Goal: Task Accomplishment & Management: Manage account settings

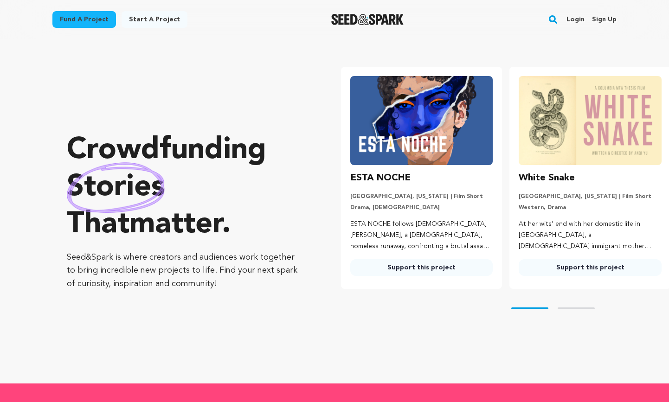
click at [579, 19] on link "Login" at bounding box center [576, 19] width 18 height 15
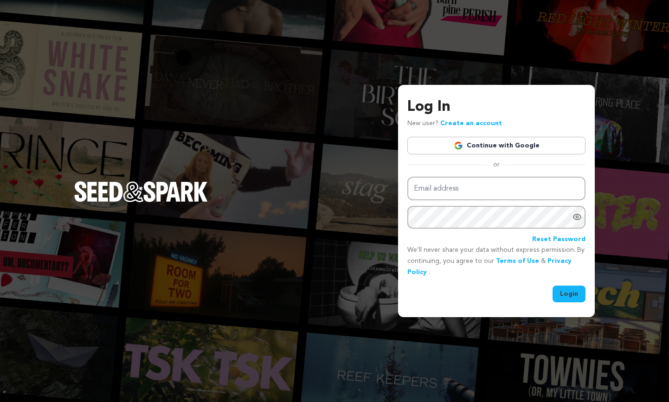
click at [527, 144] on link "Continue with Google" at bounding box center [496, 146] width 178 height 18
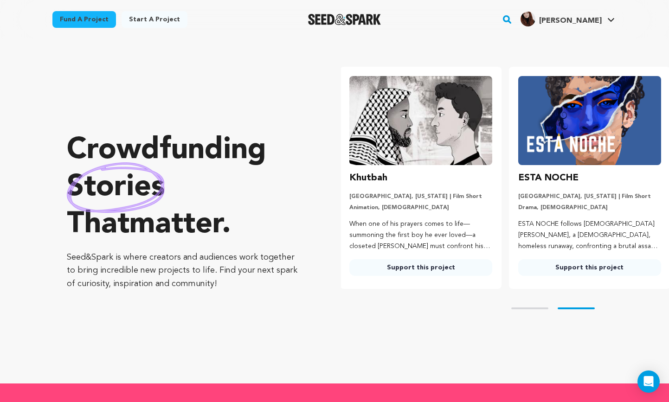
scroll to position [0, 176]
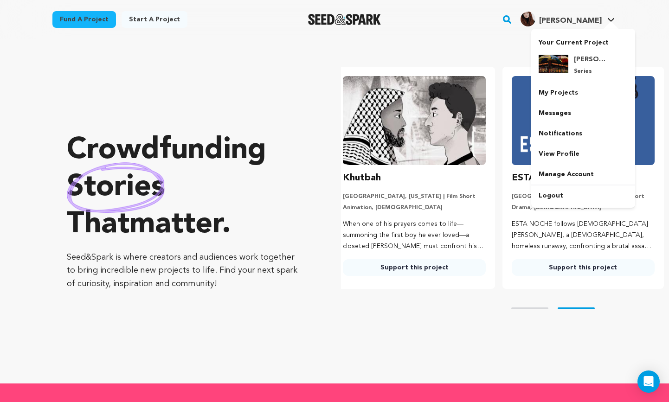
click at [586, 21] on span "[PERSON_NAME]" at bounding box center [570, 20] width 63 height 7
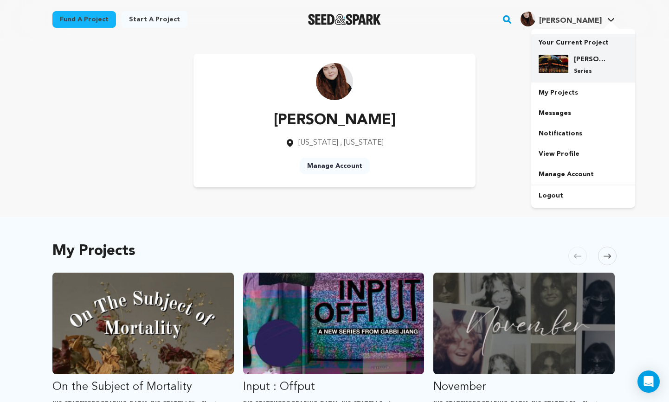
click at [580, 69] on p "Series" at bounding box center [590, 71] width 33 height 7
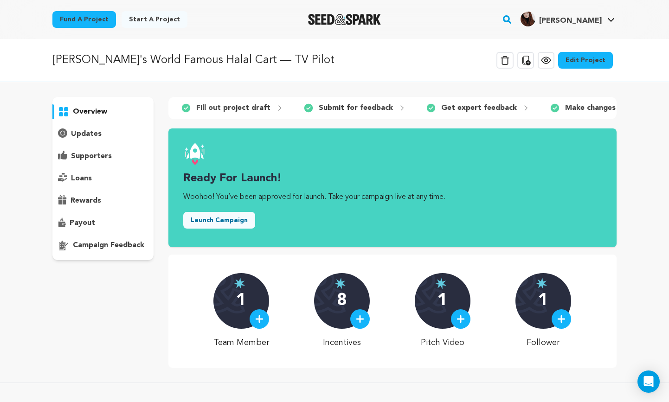
click at [590, 61] on link "Edit Project" at bounding box center [585, 60] width 55 height 17
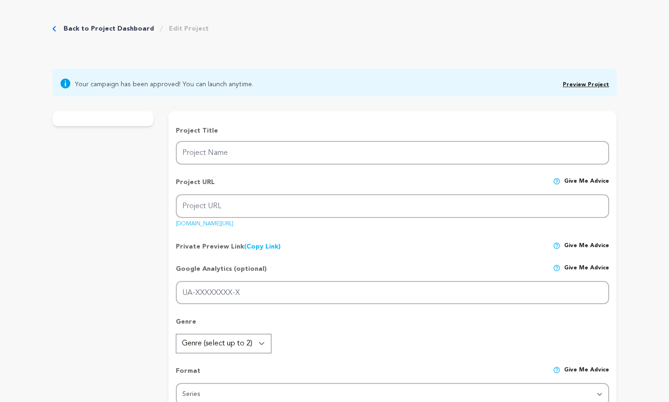
type input "[PERSON_NAME]'s World Famous Halal Cart — TV Pilot"
type input "alis-world-famous-halal-cart-tv-pilot"
type input "After inheriting a [DEMOGRAPHIC_DATA] cart, a [DEMOGRAPHIC_DATA] girl stumbles …"
type textarea "[PERSON_NAME]’s World Famous Halal Cart is a TV pilot that spotlights underrepr…"
type textarea "Our mission is to expand representation of underrepresented communities: NYC st…"
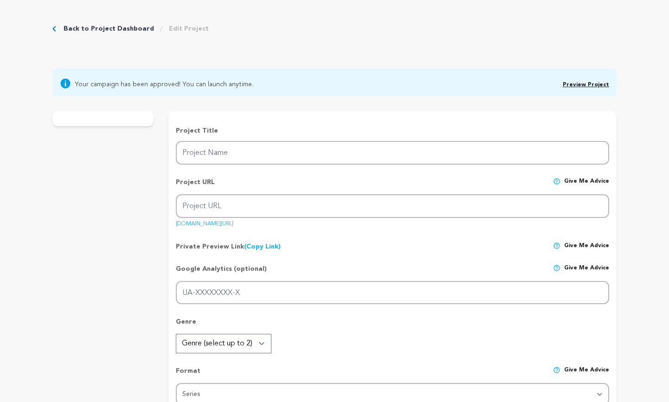
type textarea "[US_STATE][GEOGRAPHIC_DATA]"
radio input "true"
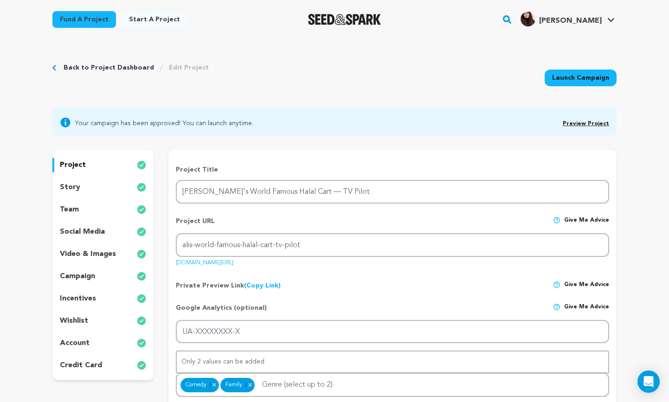
click at [112, 254] on p "video & images" at bounding box center [88, 254] width 56 height 11
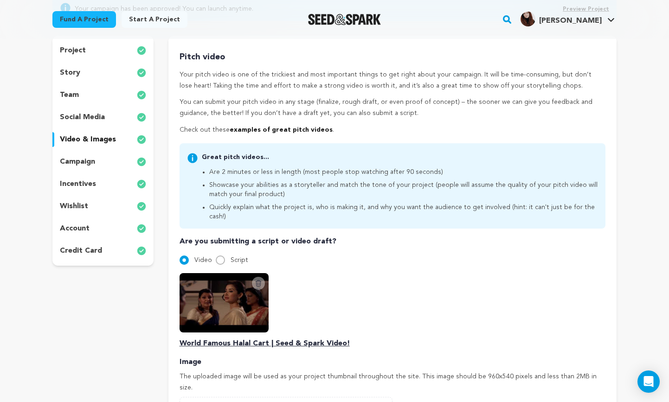
scroll to position [100, 0]
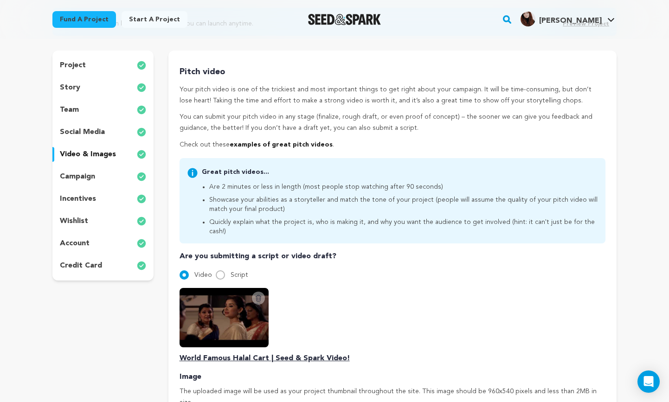
click at [259, 295] on icon at bounding box center [258, 298] width 5 height 6
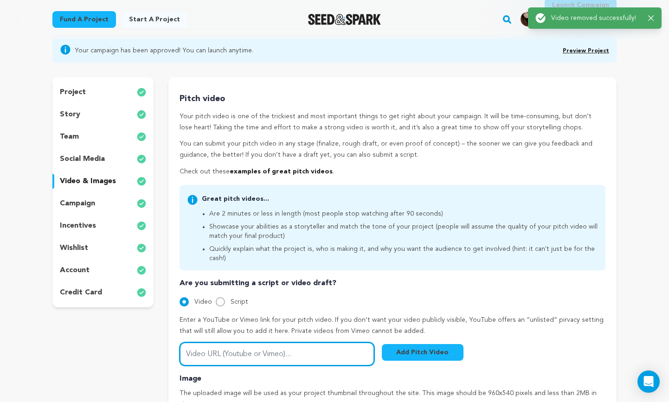
click at [264, 316] on div "Are you submitting a script or video draft? Video Script Enter a YouTube or Vim…" at bounding box center [393, 322] width 426 height 88
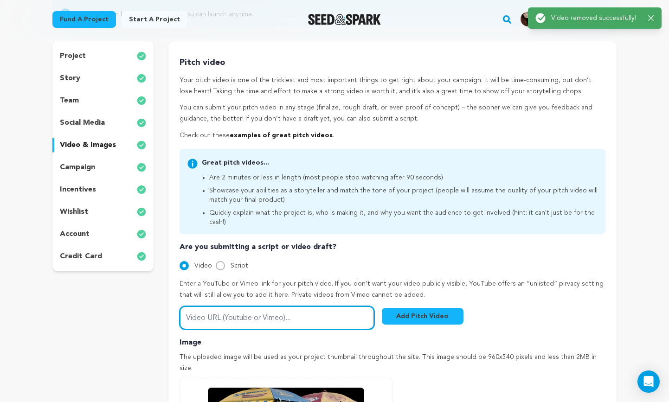
scroll to position [111, 0]
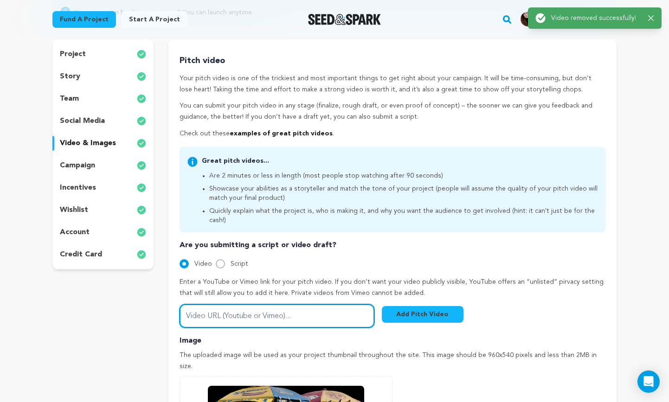
paste input "[URL][DOMAIN_NAME]"
type input "[URL][DOMAIN_NAME]"
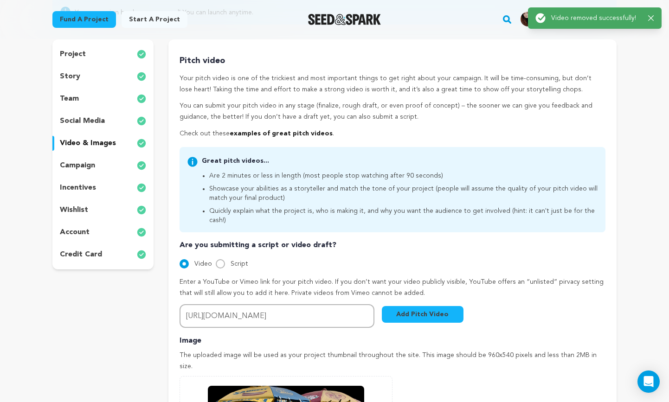
click at [435, 306] on button "Add Pitch Video" at bounding box center [423, 314] width 82 height 17
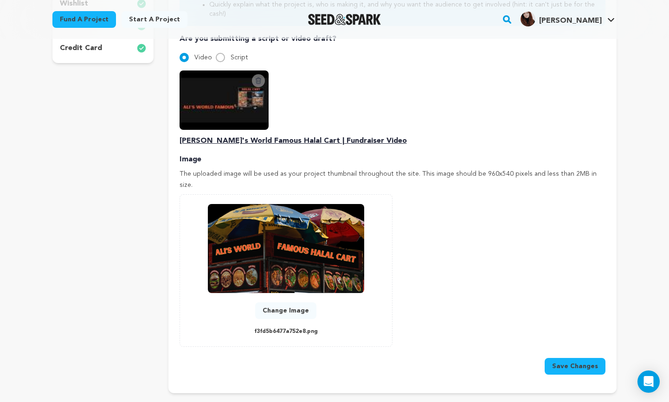
scroll to position [314, 0]
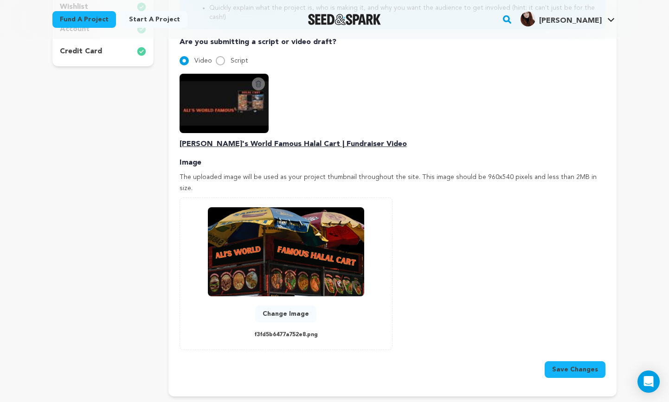
click at [579, 361] on button "Save Changes" at bounding box center [575, 369] width 61 height 17
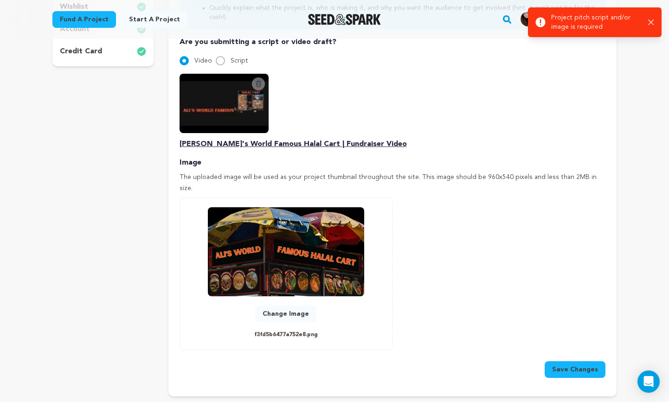
click at [571, 126] on div "Delete Script Video [PERSON_NAME]'s World Famous Halal Cart | Fundraiser Video" at bounding box center [393, 112] width 426 height 76
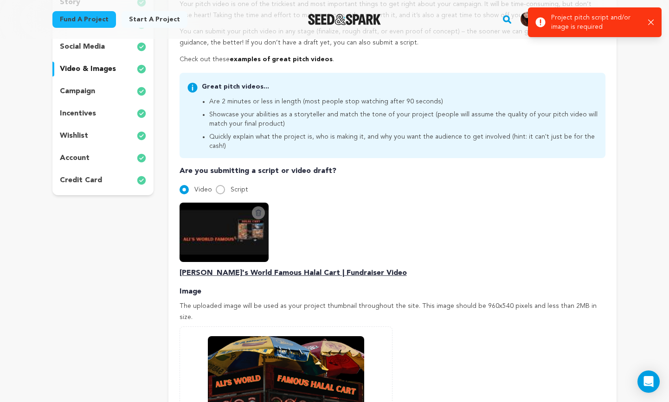
scroll to position [189, 0]
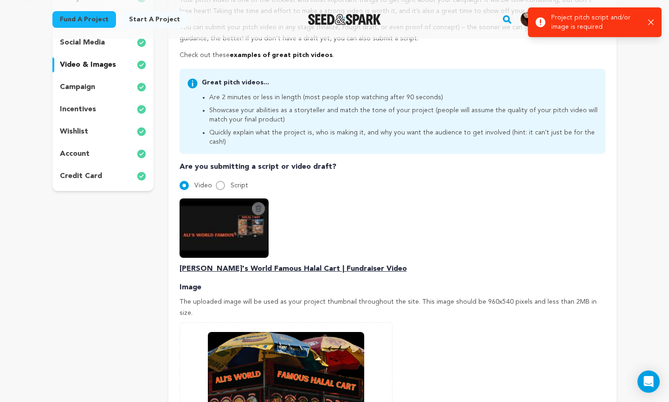
click at [188, 181] on div at bounding box center [184, 185] width 9 height 9
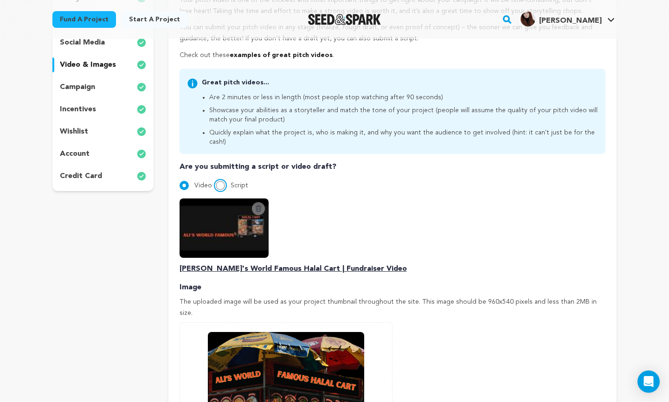
click at [216, 181] on input "Script" at bounding box center [220, 185] width 9 height 9
radio input "true"
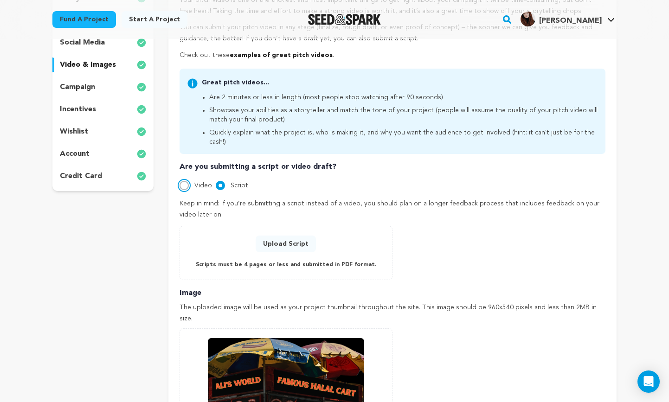
click at [185, 181] on input "Video" at bounding box center [184, 185] width 9 height 9
radio input "true"
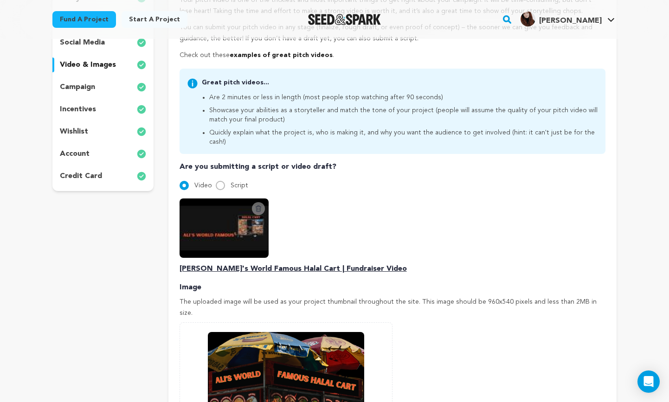
click at [232, 227] on img at bounding box center [224, 228] width 89 height 59
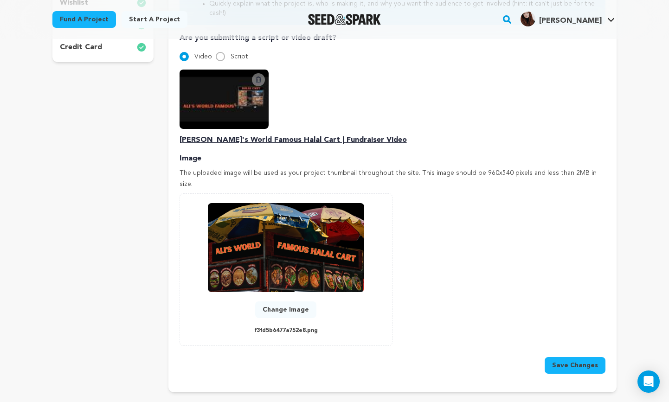
scroll to position [325, 0]
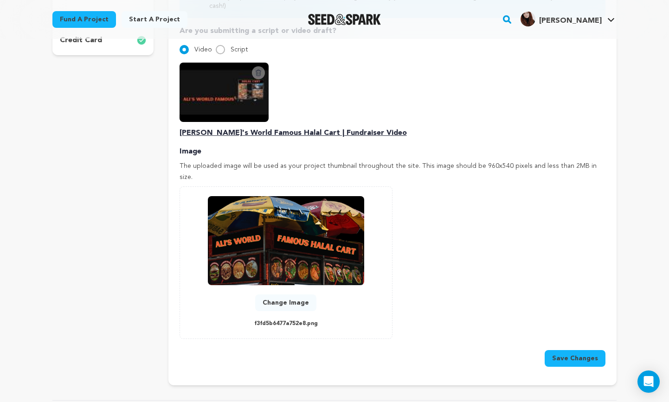
click at [313, 230] on img at bounding box center [286, 240] width 156 height 89
click at [583, 350] on button "Save Changes" at bounding box center [575, 358] width 61 height 17
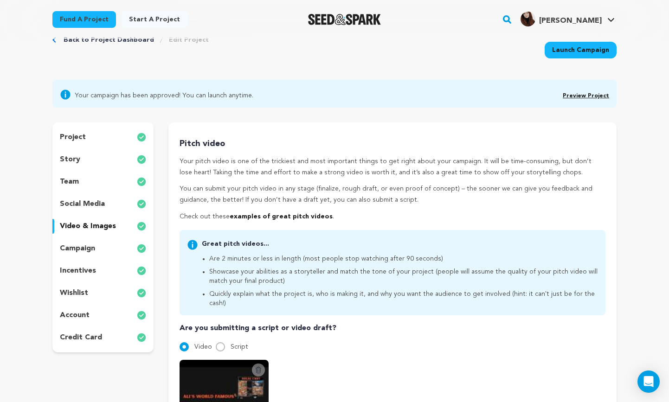
scroll to position [29, 0]
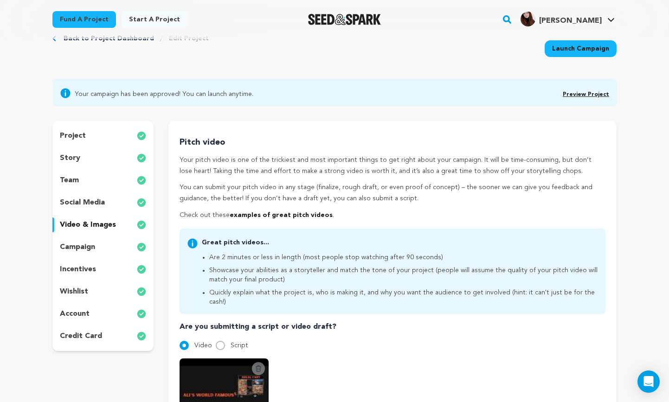
click at [84, 136] on p "project" at bounding box center [73, 135] width 26 height 11
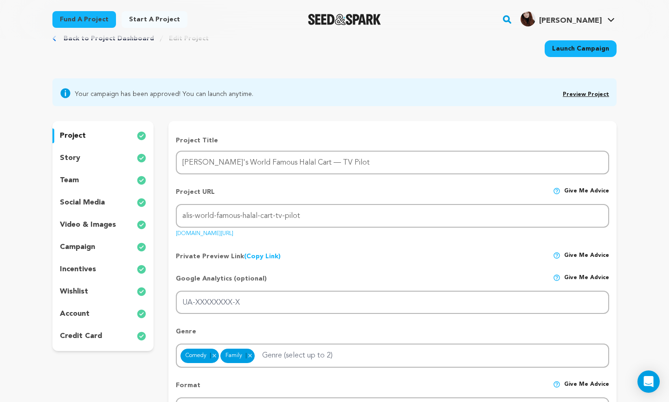
click at [98, 224] on p "video & images" at bounding box center [88, 224] width 56 height 11
